Goal: Browse casually

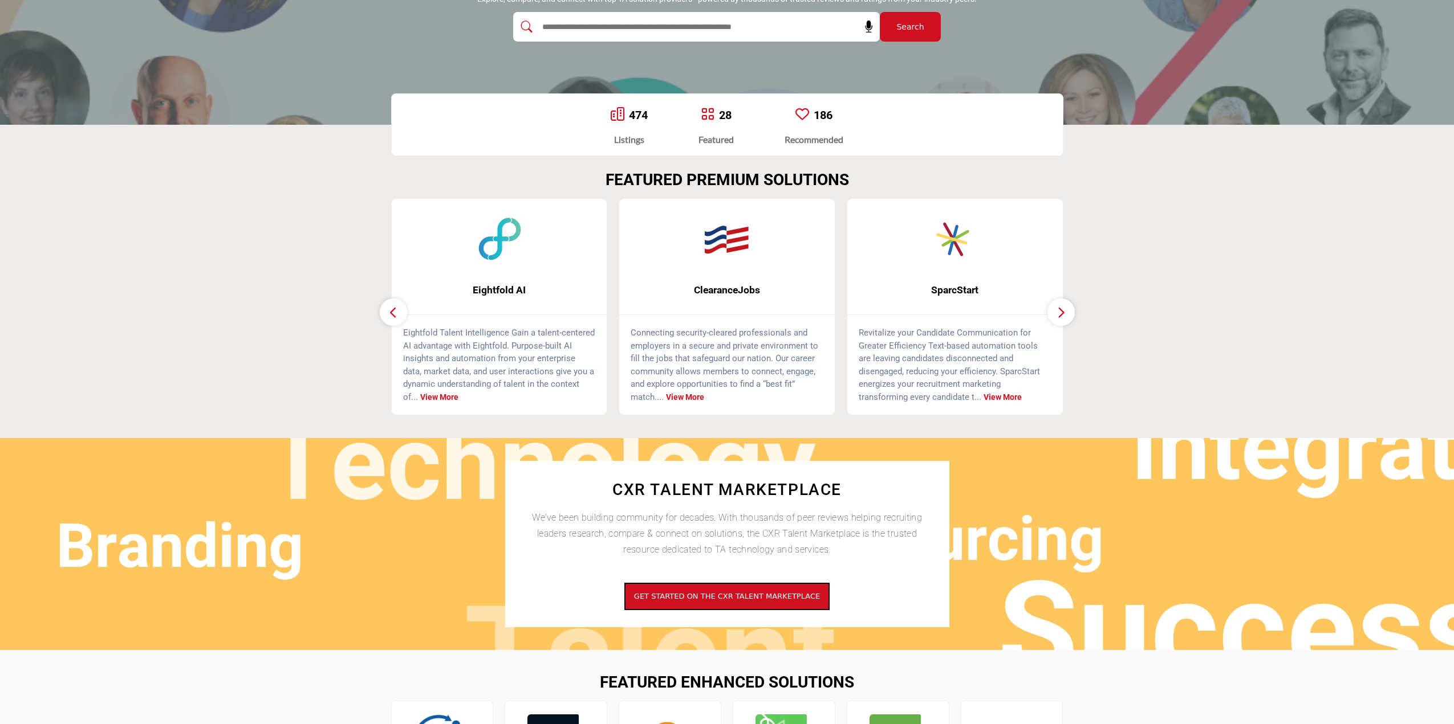
scroll to position [228, 0]
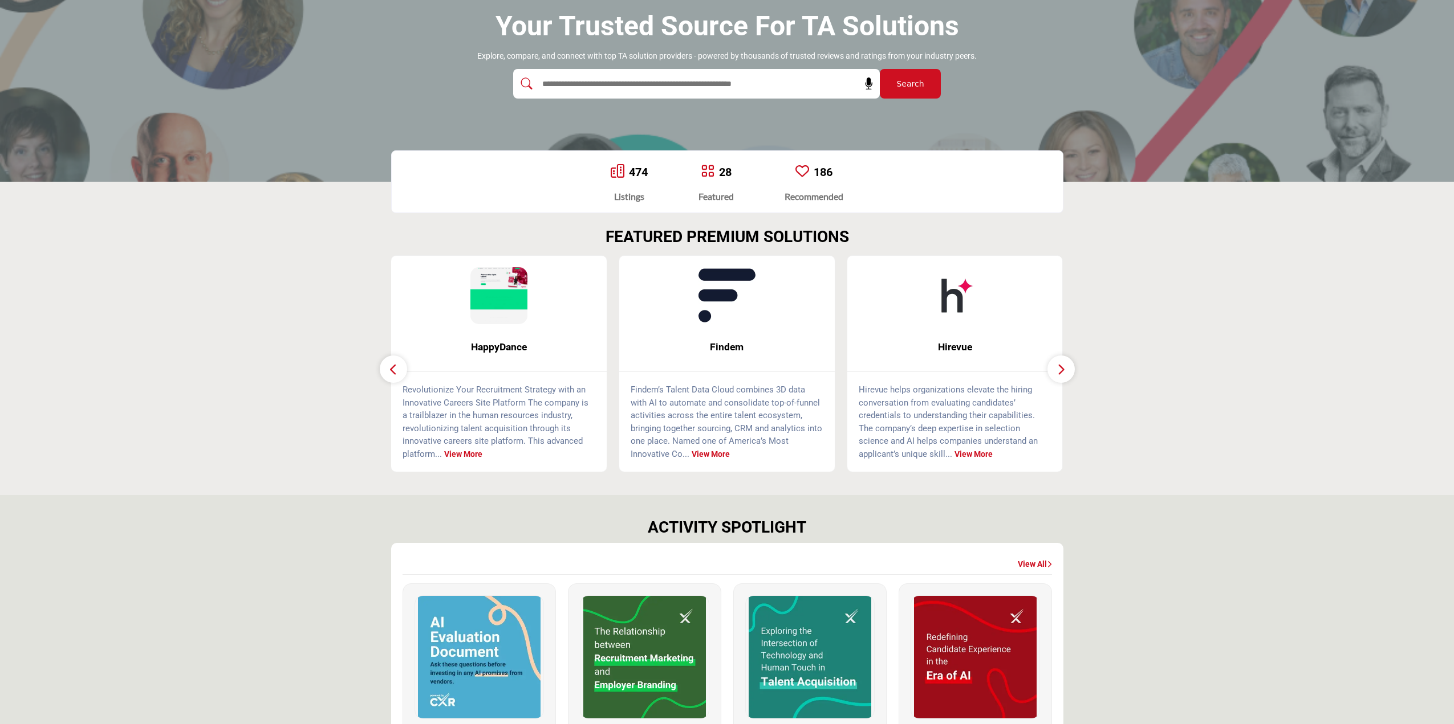
scroll to position [456, 0]
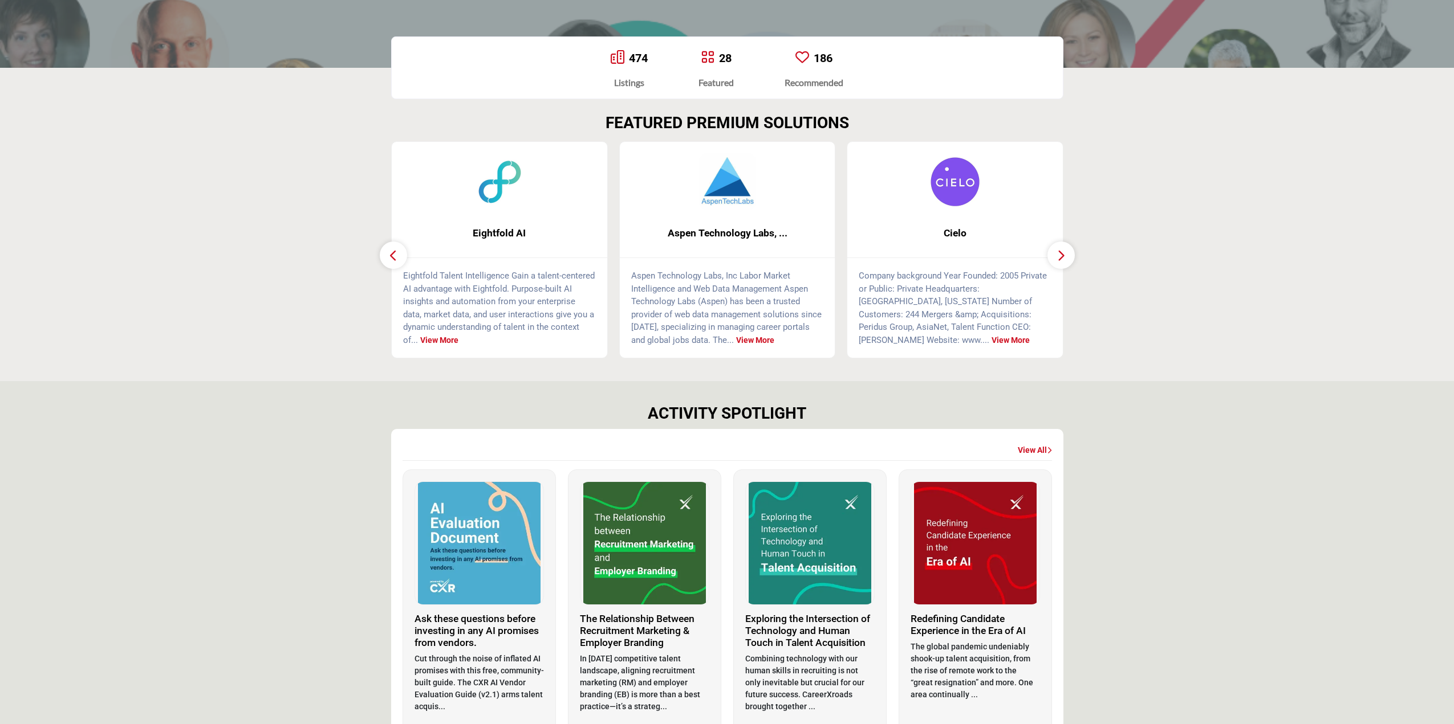
scroll to position [570, 0]
